Goal: Information Seeking & Learning: Learn about a topic

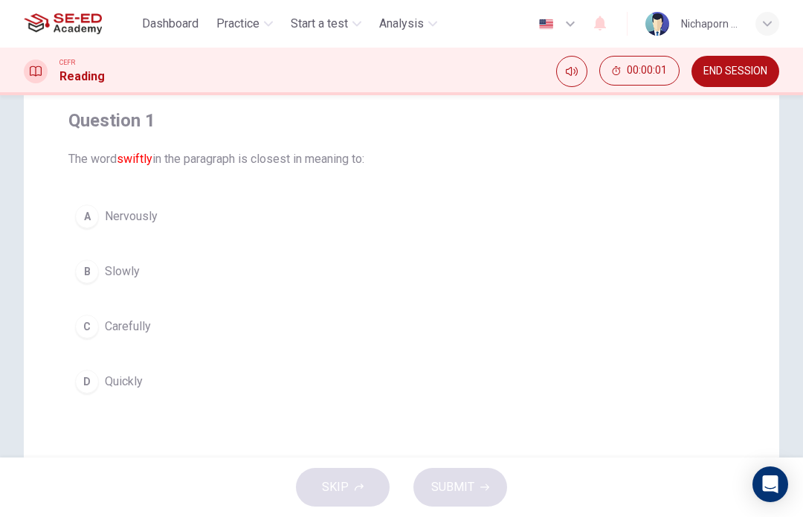
scroll to position [132, 0]
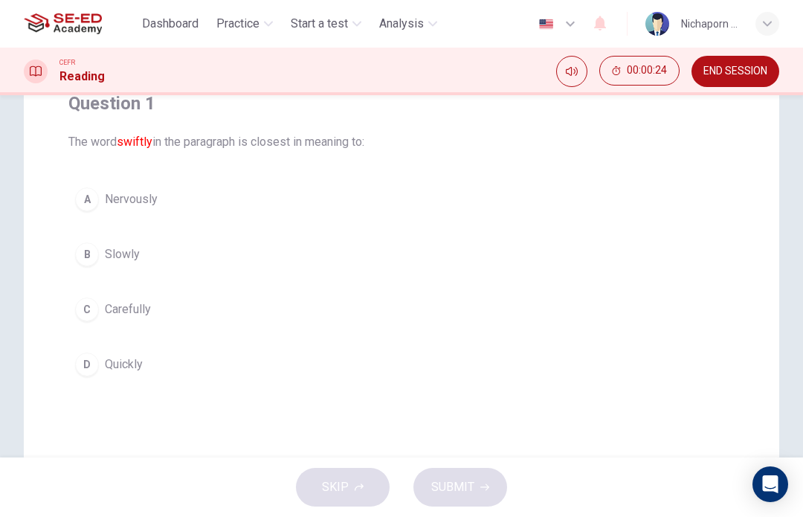
click at [94, 303] on div "C" at bounding box center [87, 310] width 24 height 24
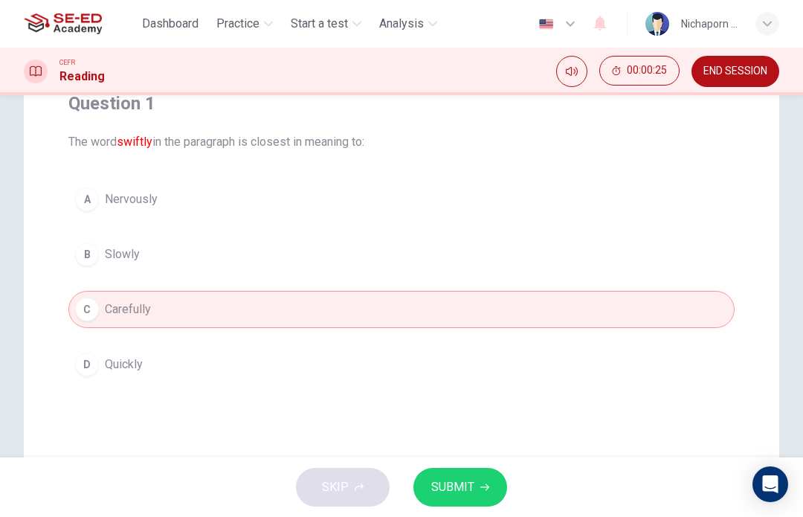
click at [473, 481] on span "SUBMIT" at bounding box center [452, 487] width 43 height 21
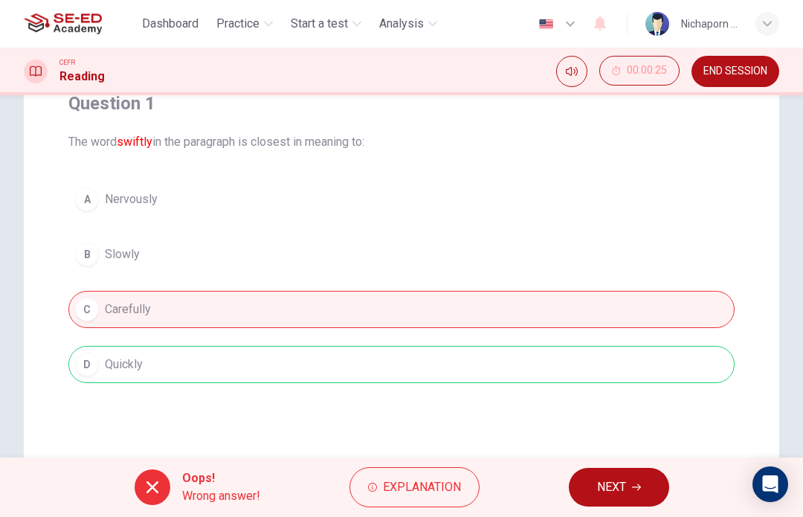
click at [443, 504] on button "Explanation" at bounding box center [415, 487] width 130 height 40
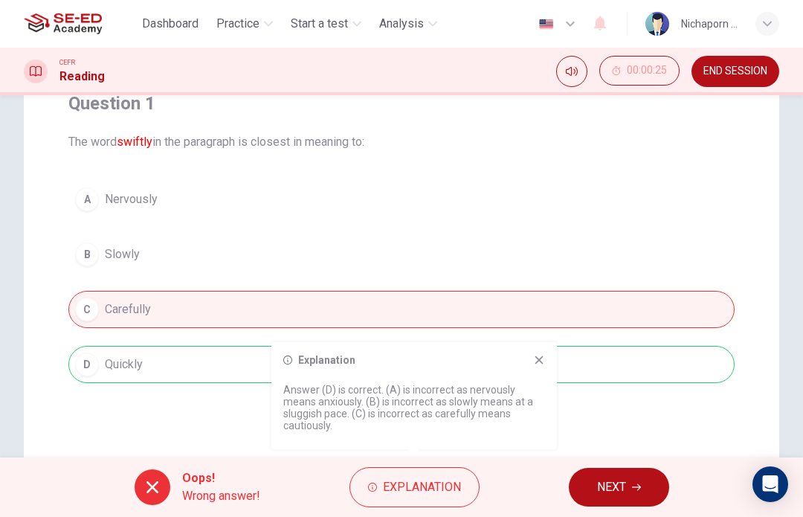
click at [440, 492] on span "Explanation" at bounding box center [422, 487] width 78 height 21
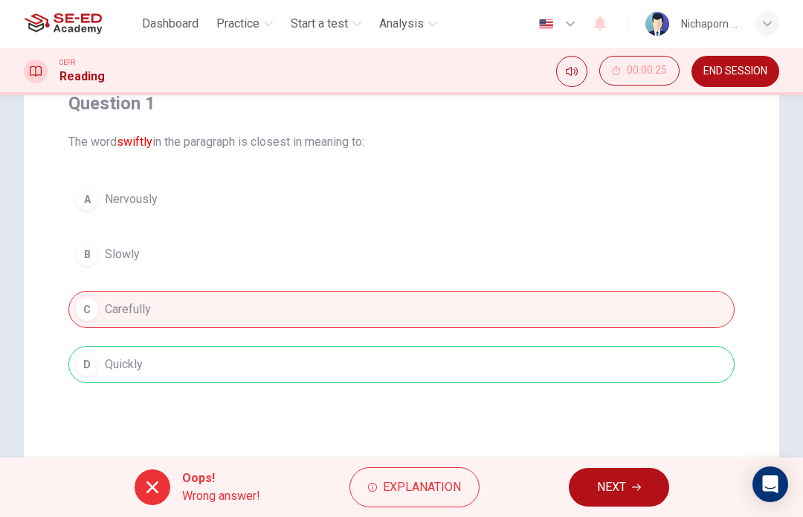
click at [450, 489] on span "Explanation" at bounding box center [422, 487] width 78 height 21
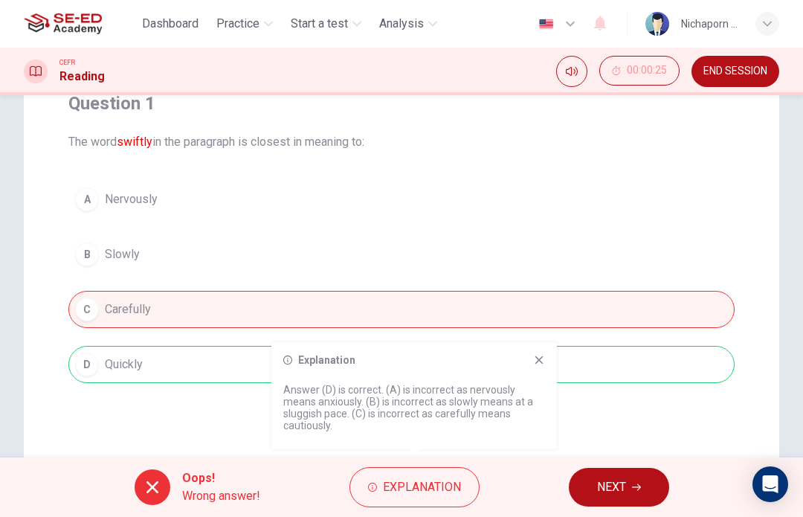
click at [539, 363] on icon at bounding box center [539, 360] width 12 height 12
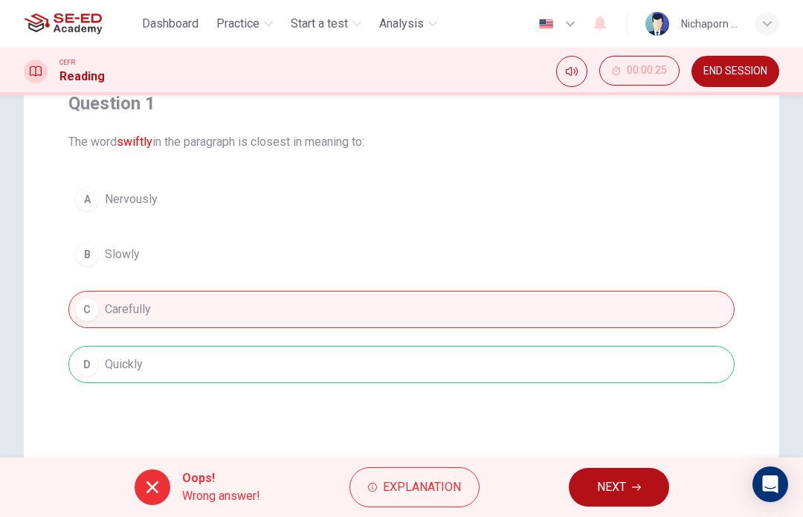
click at [440, 484] on span "Explanation" at bounding box center [422, 487] width 78 height 21
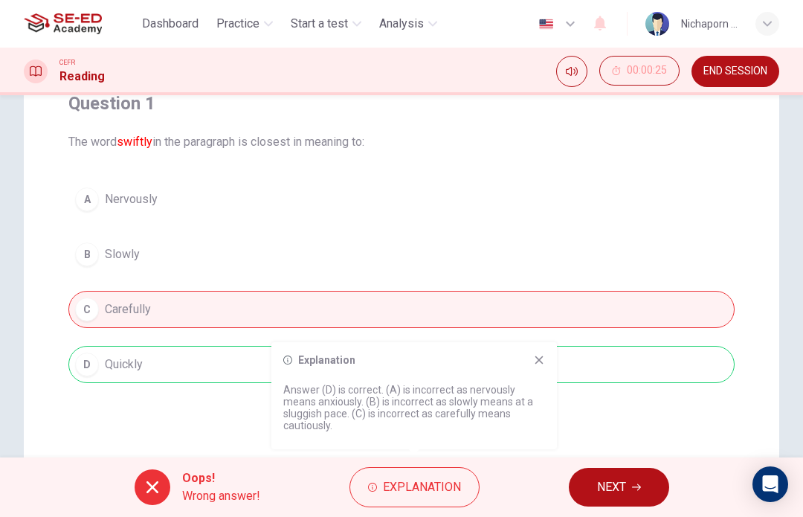
click at [543, 359] on icon at bounding box center [539, 360] width 12 height 12
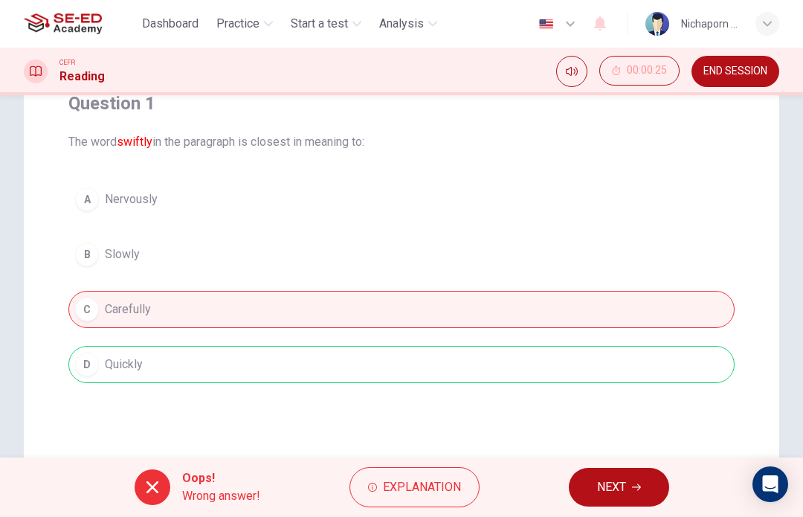
click at [619, 487] on span "NEXT" at bounding box center [611, 487] width 29 height 21
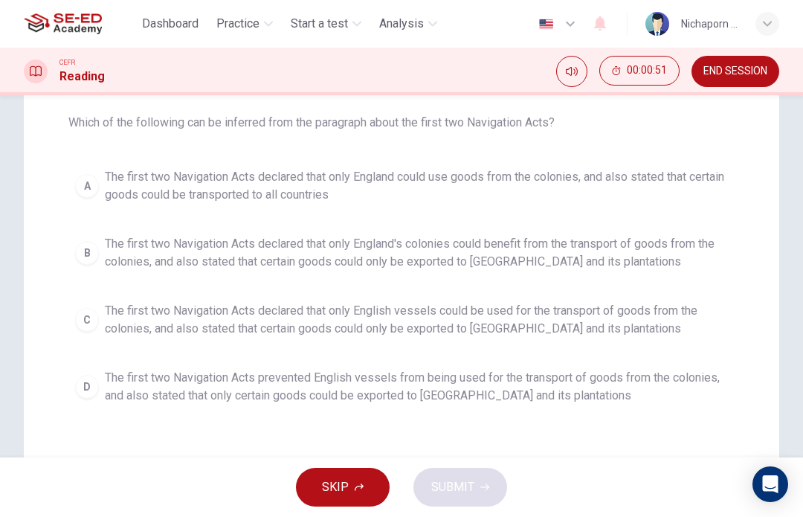
scroll to position [141, 0]
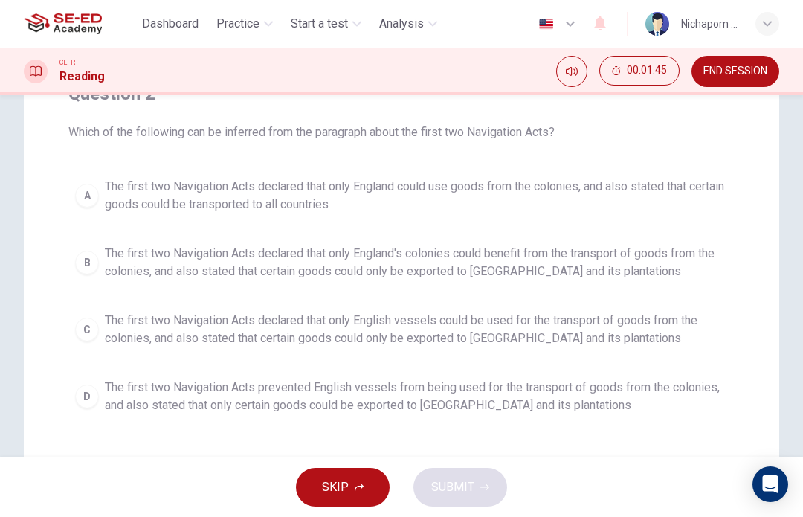
click at [94, 195] on div "A" at bounding box center [87, 196] width 24 height 24
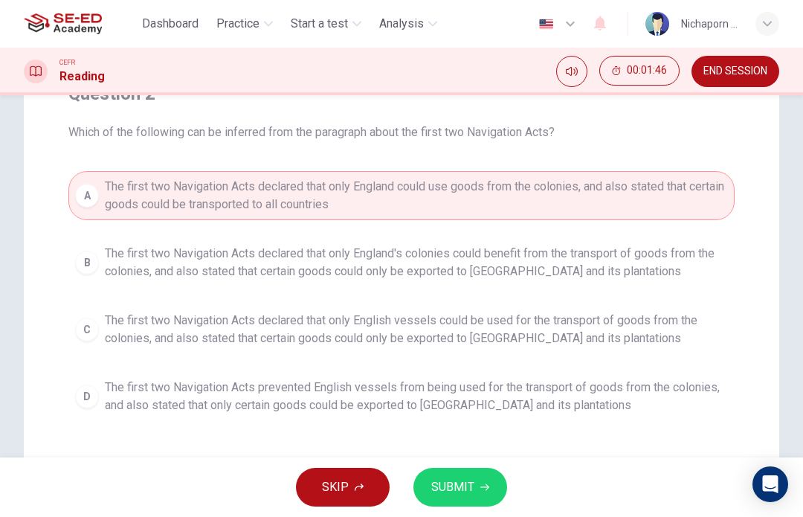
click at [477, 492] on button "SUBMIT" at bounding box center [461, 487] width 94 height 39
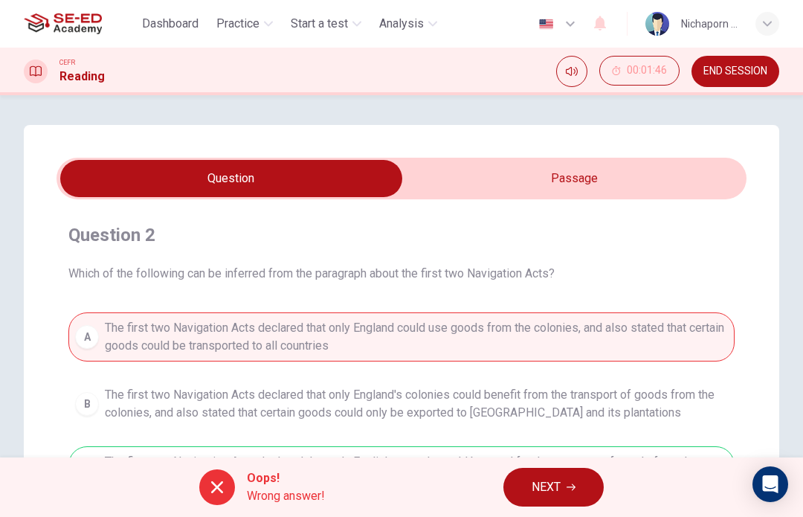
scroll to position [-4, 0]
click at [174, 21] on span "Dashboard" at bounding box center [170, 24] width 57 height 18
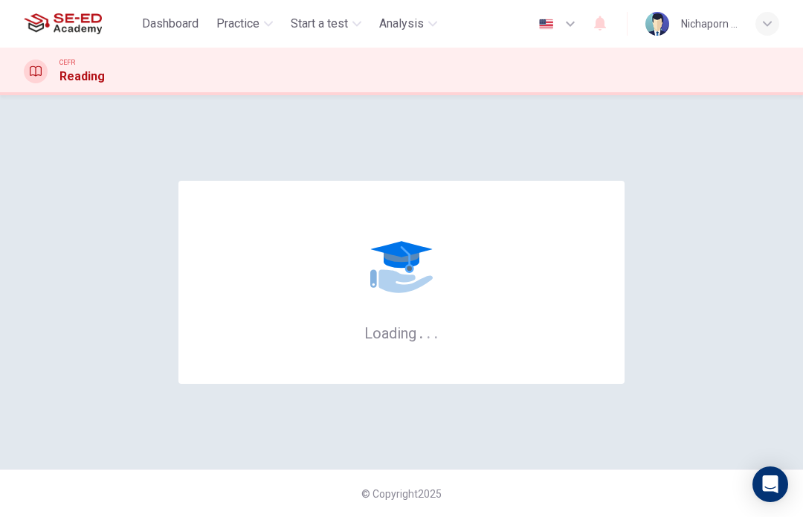
scroll to position [0, 0]
